Goal: Navigation & Orientation: Find specific page/section

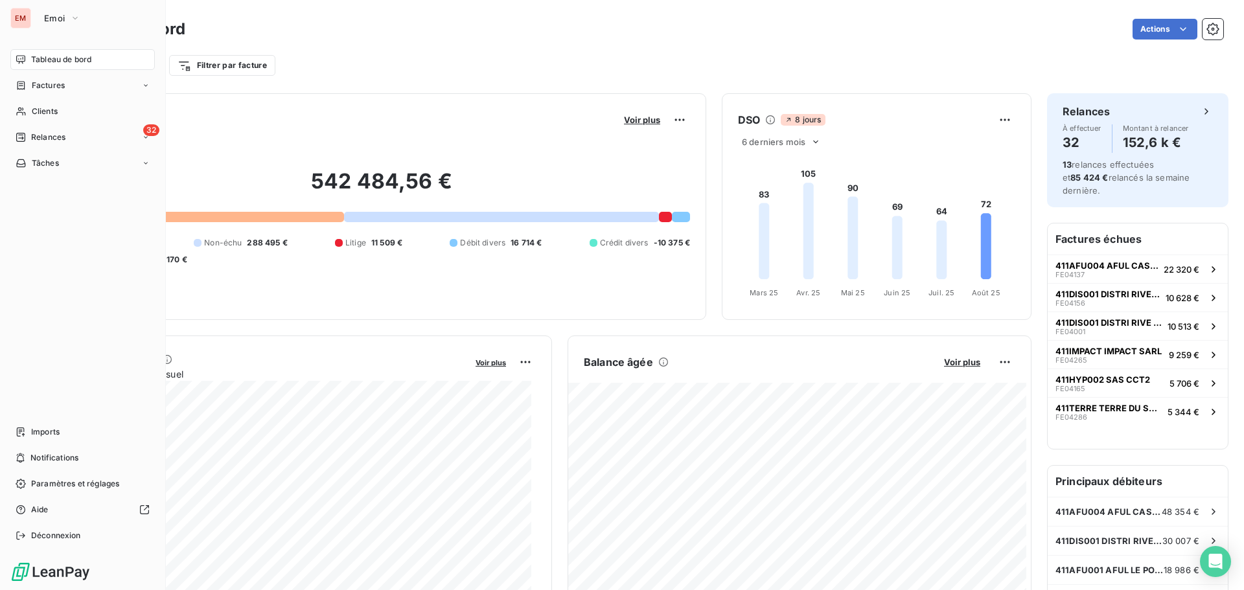
drag, startPoint x: 34, startPoint y: 139, endPoint x: 62, endPoint y: 150, distance: 30.0
click at [34, 139] on span "Relances" at bounding box center [48, 138] width 34 height 12
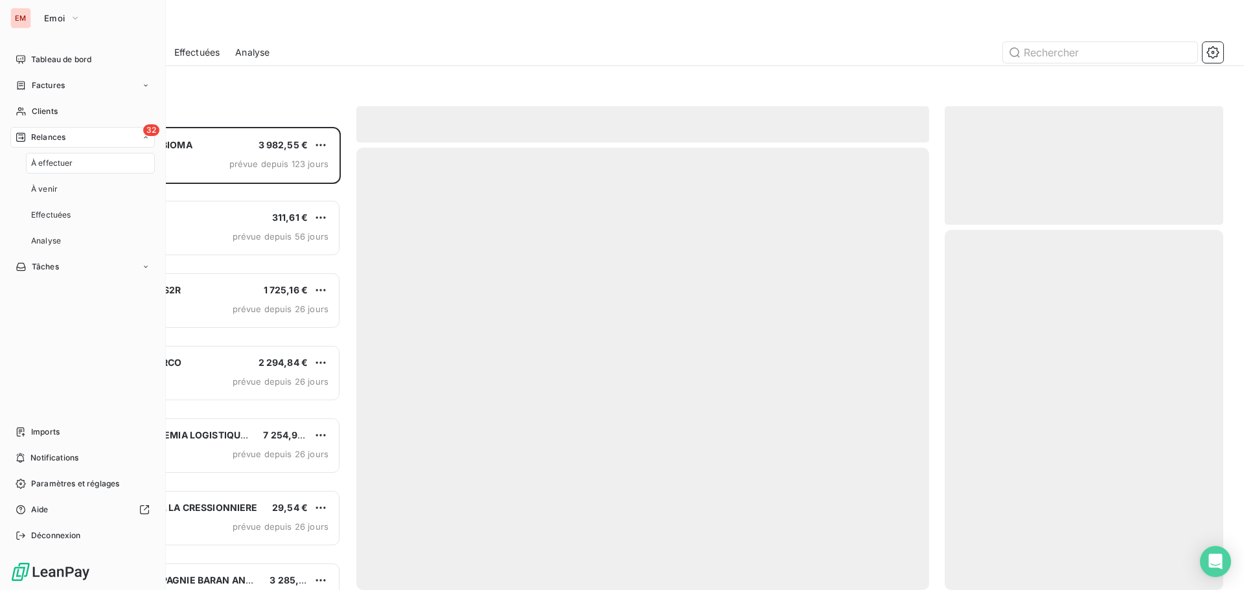
scroll to position [454, 269]
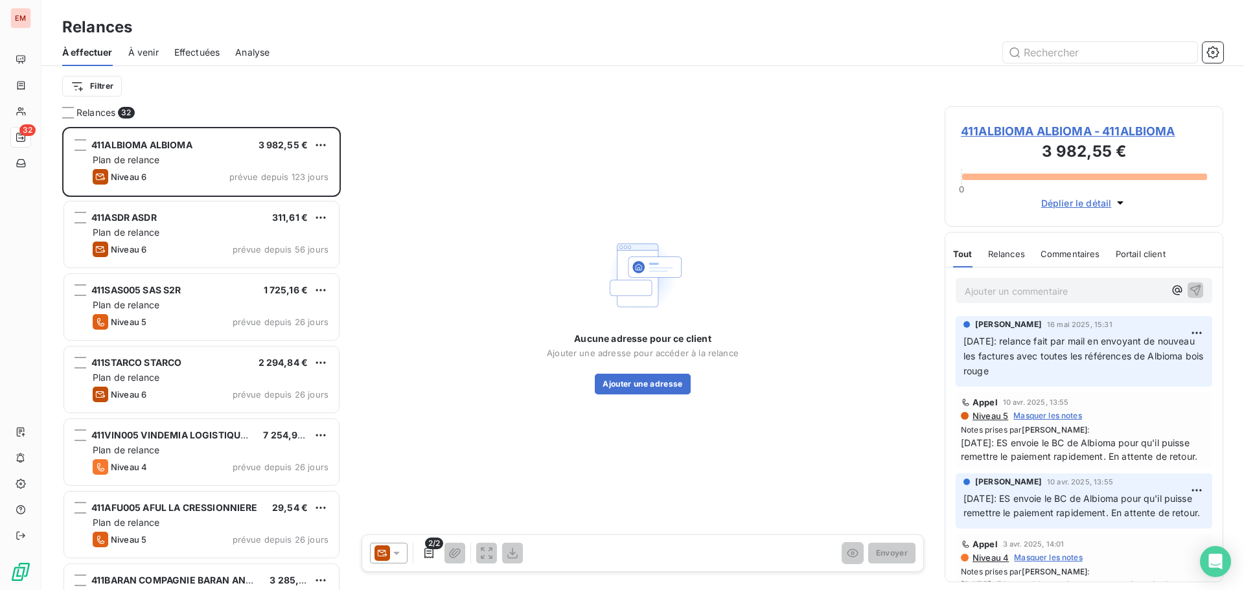
click at [181, 53] on span "Effectuées" at bounding box center [197, 52] width 46 height 13
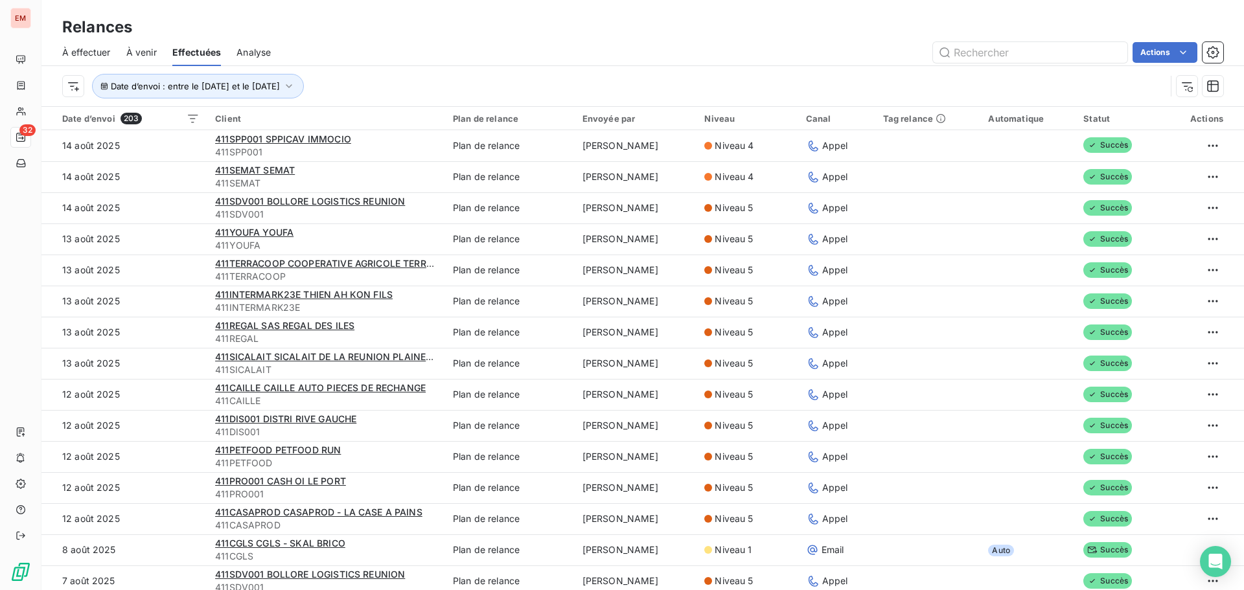
click at [67, 53] on span "À effectuer" at bounding box center [86, 52] width 49 height 13
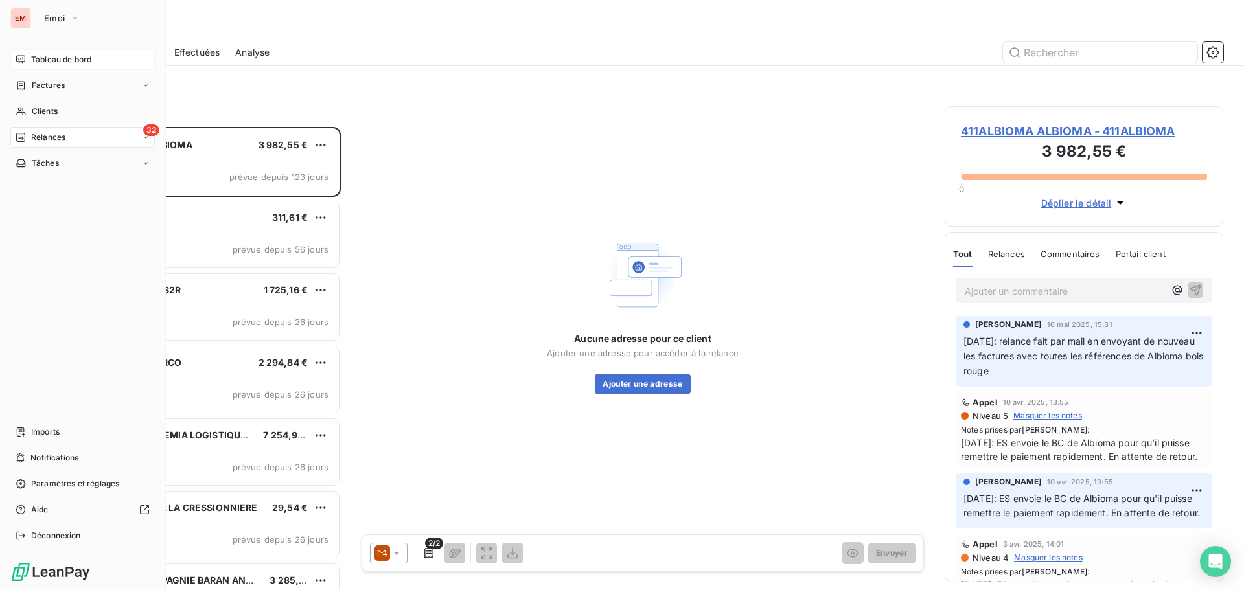
click at [38, 63] on span "Tableau de bord" at bounding box center [61, 60] width 60 height 12
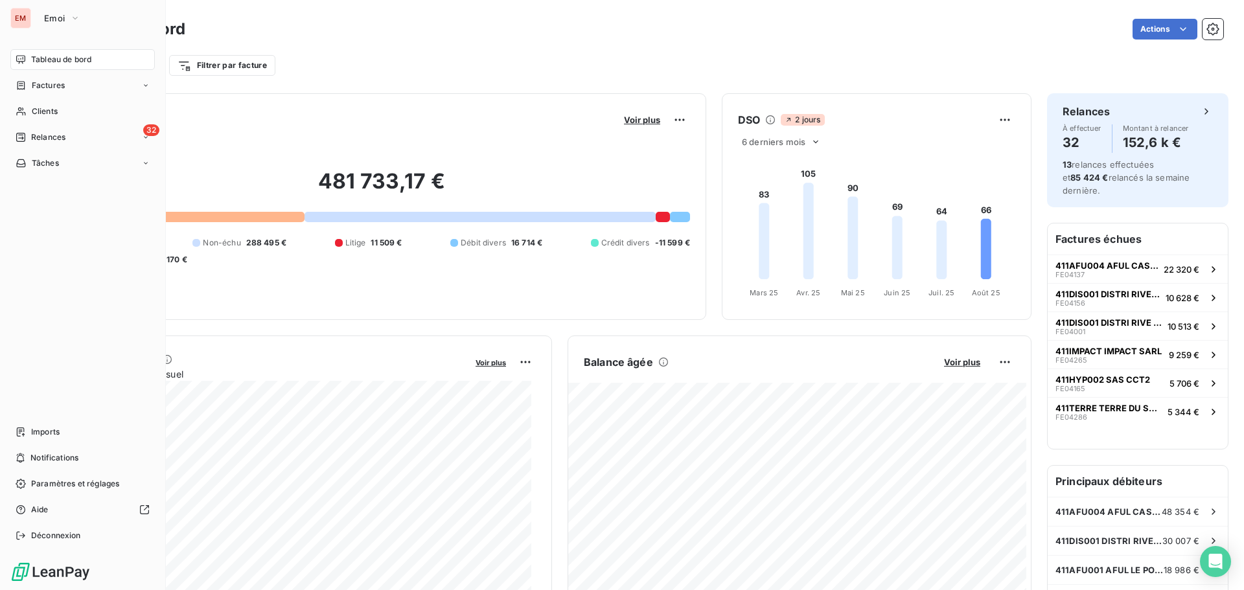
click at [29, 68] on div "Tableau de bord" at bounding box center [82, 59] width 144 height 21
